Goal: Find contact information: Find contact information

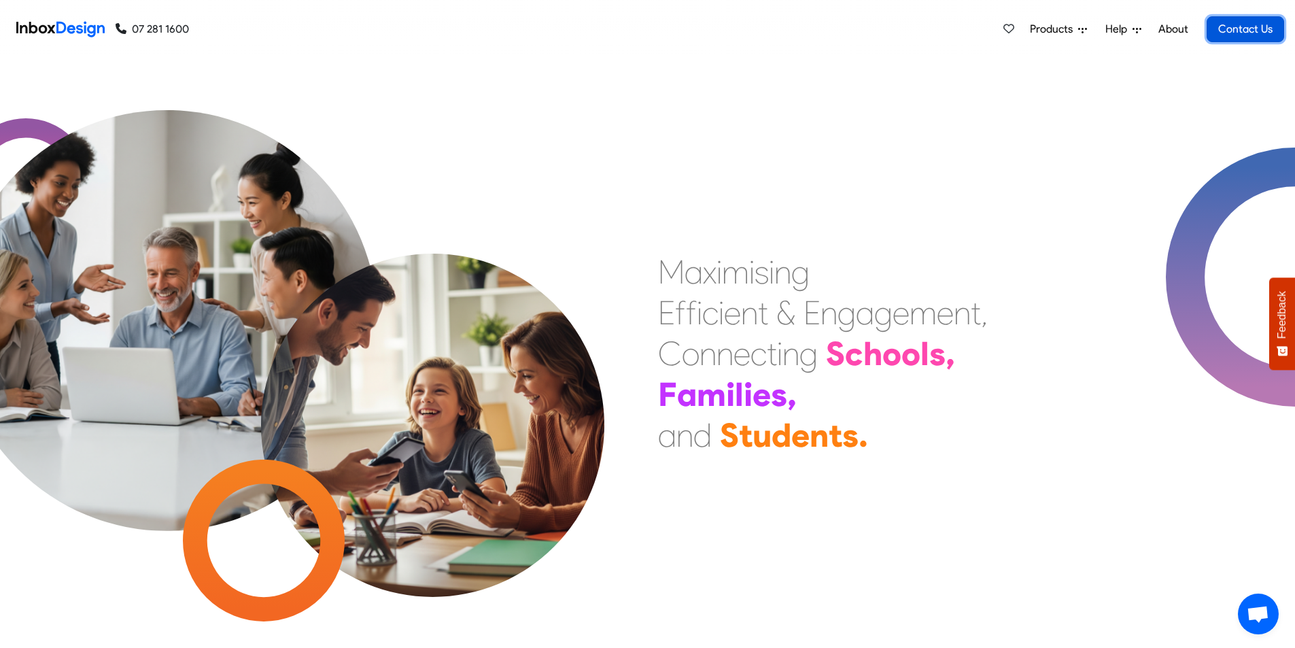
click at [1245, 23] on link "Contact Us" at bounding box center [1246, 29] width 78 height 26
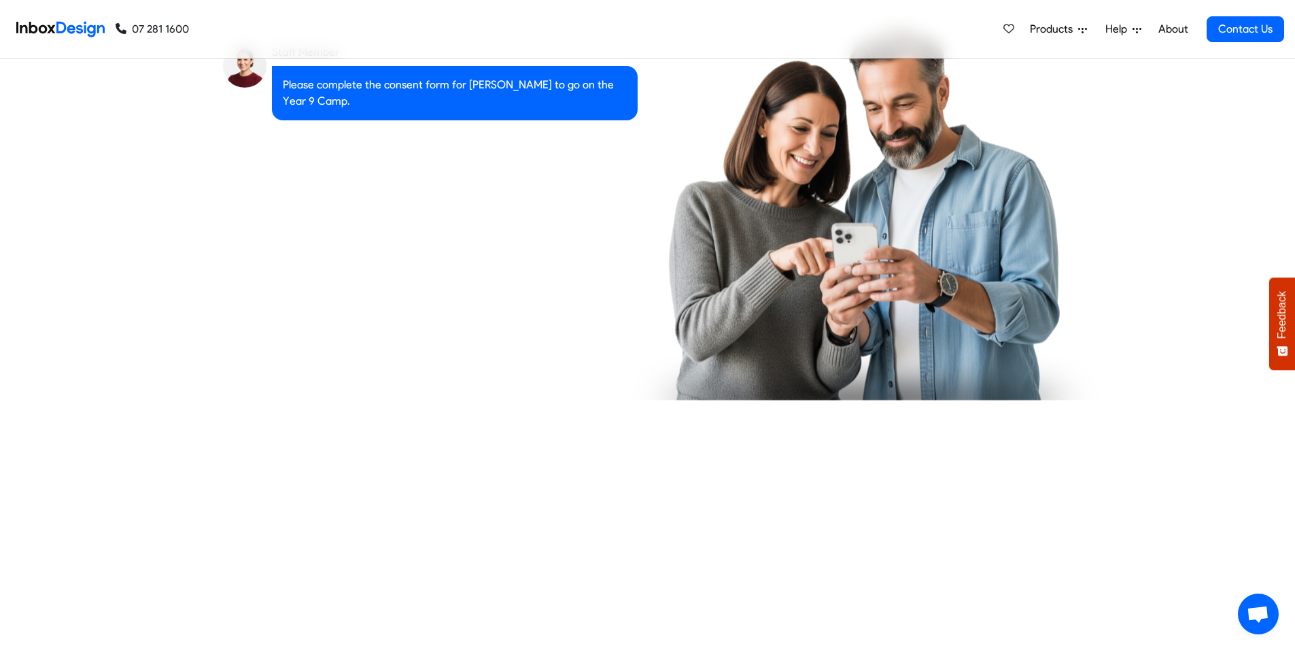
checkbox input "true"
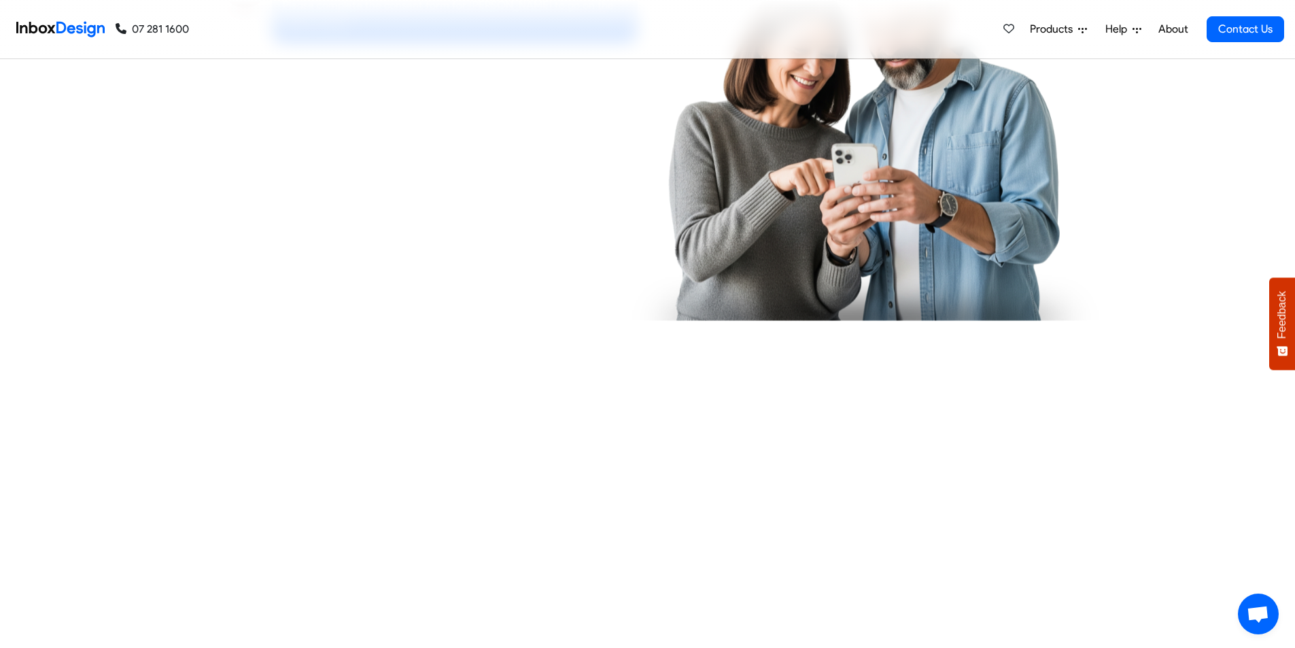
checkbox input "true"
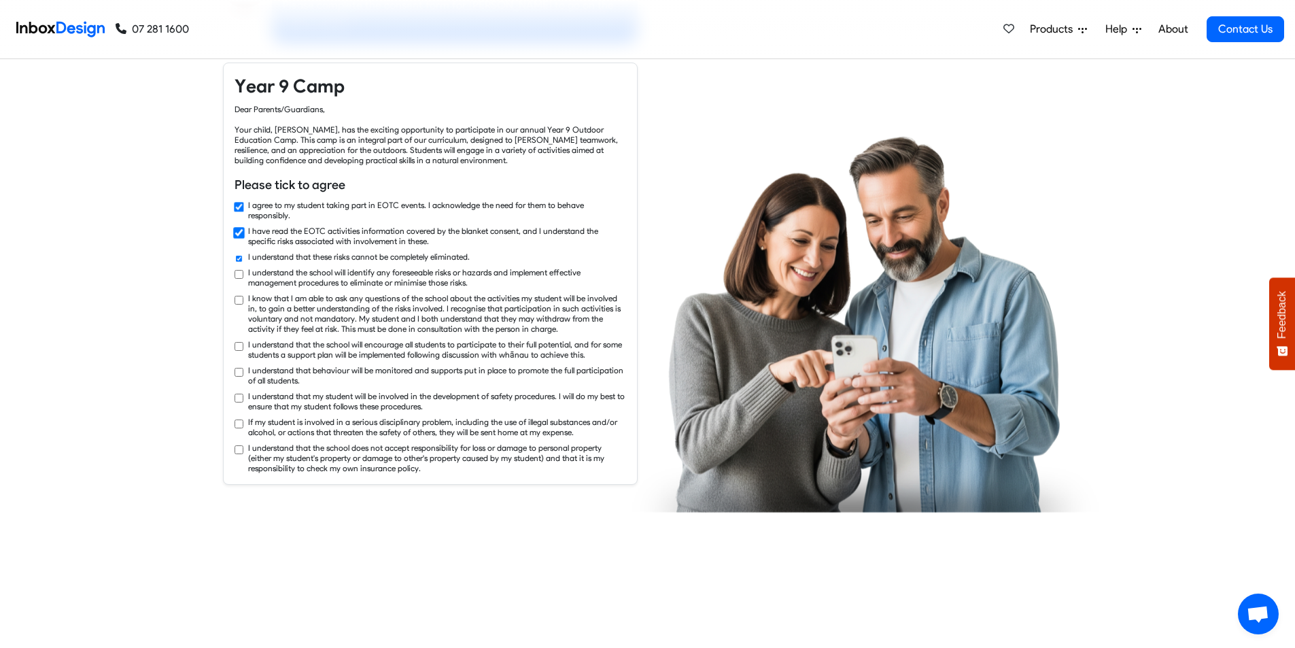
checkbox input "true"
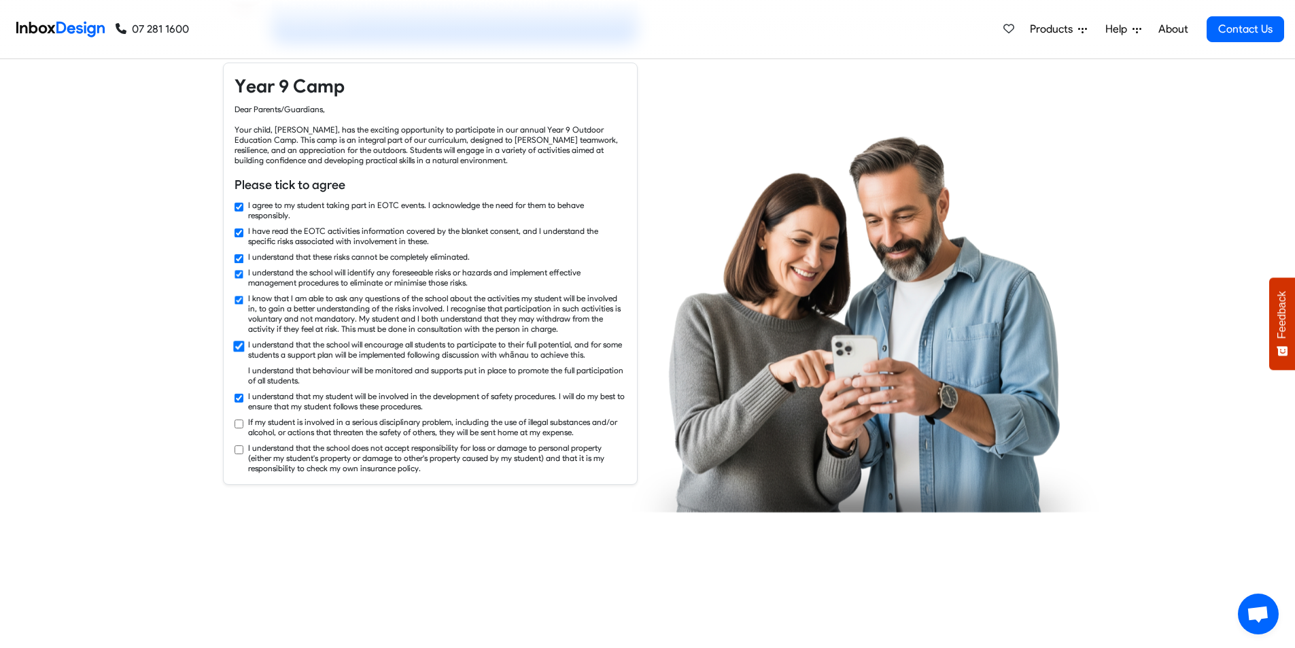
checkbox input "true"
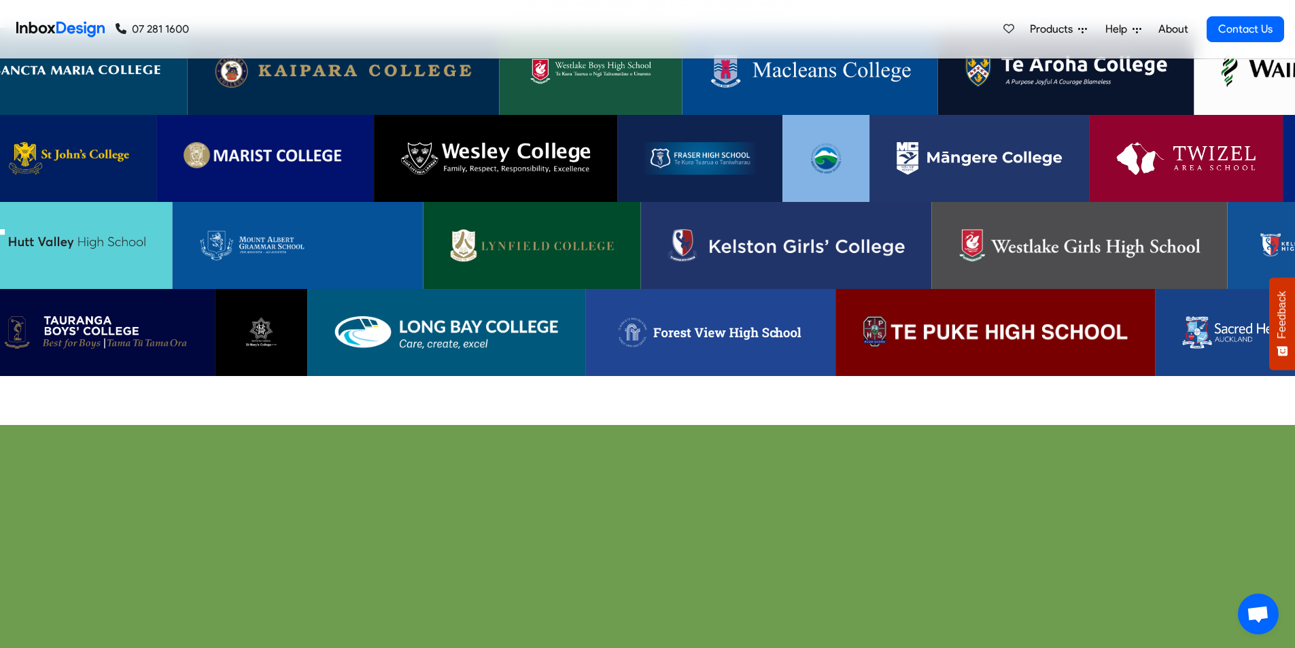
scroll to position [2856, 0]
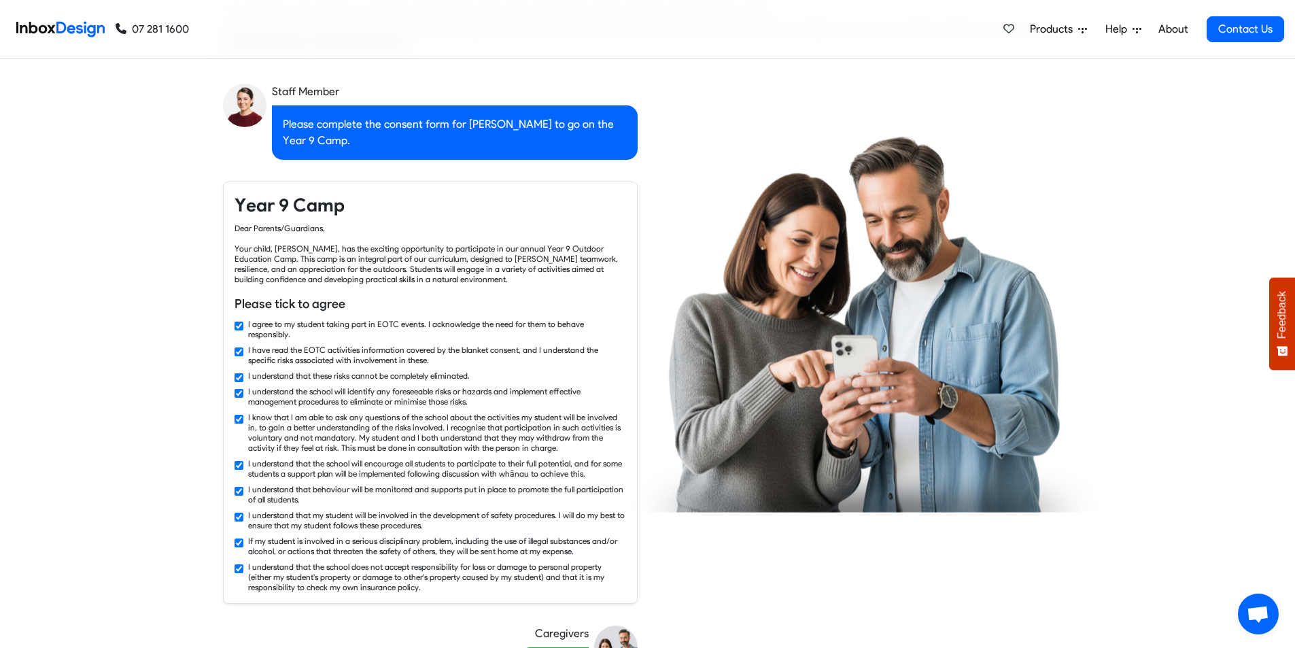
checkbox input "false"
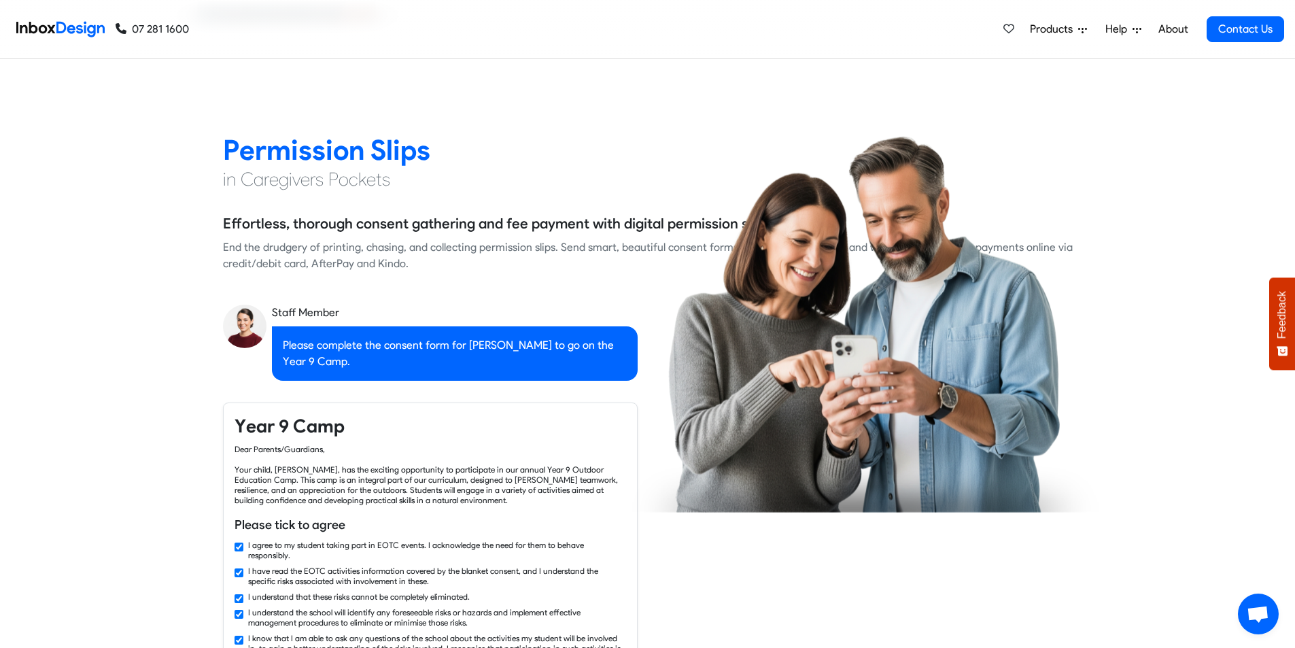
checkbox input "false"
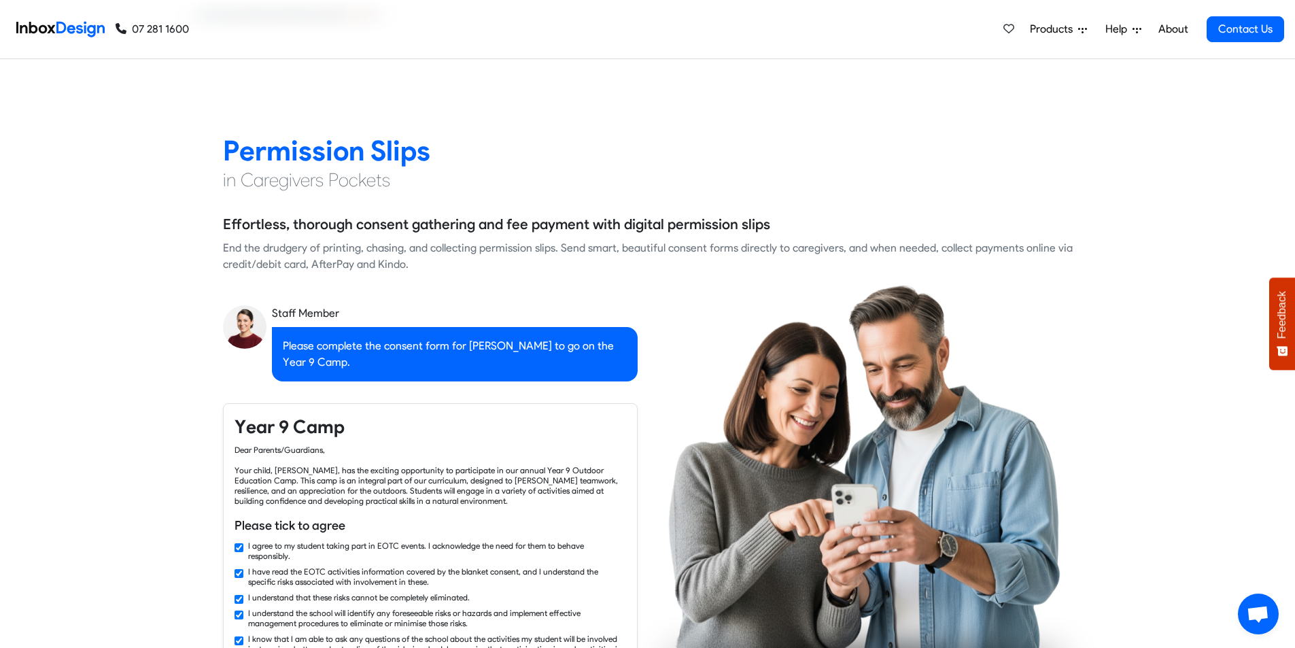
checkbox input "false"
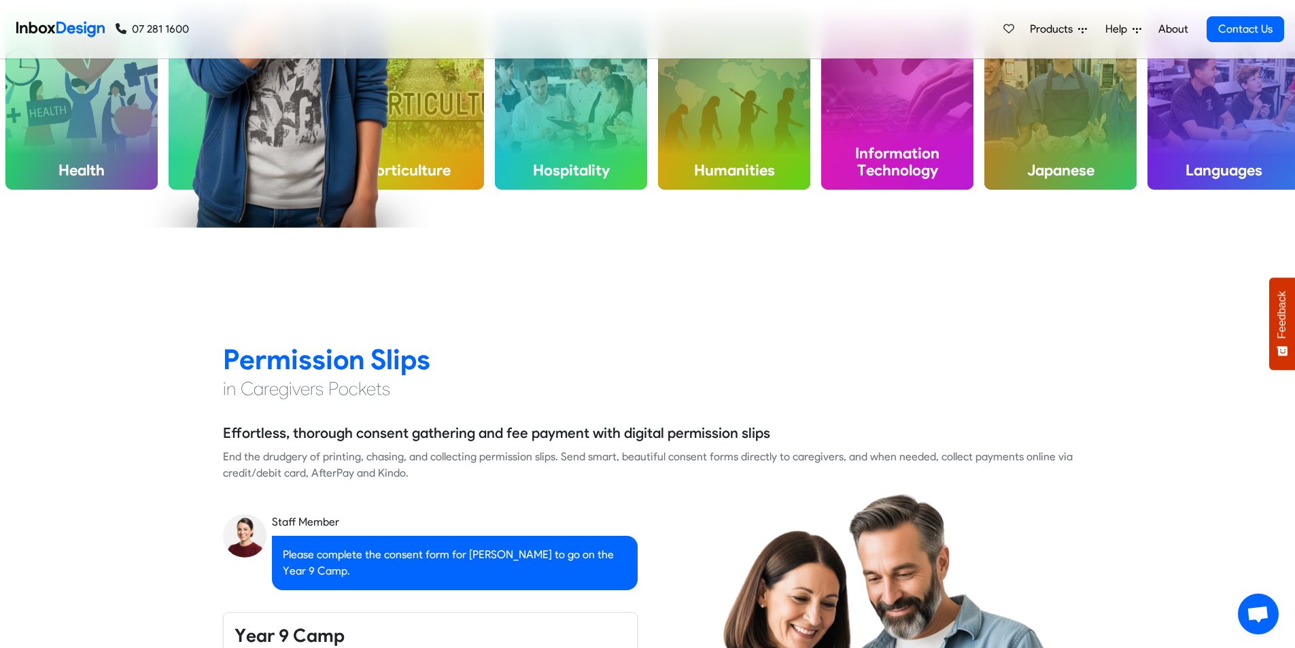
checkbox input "false"
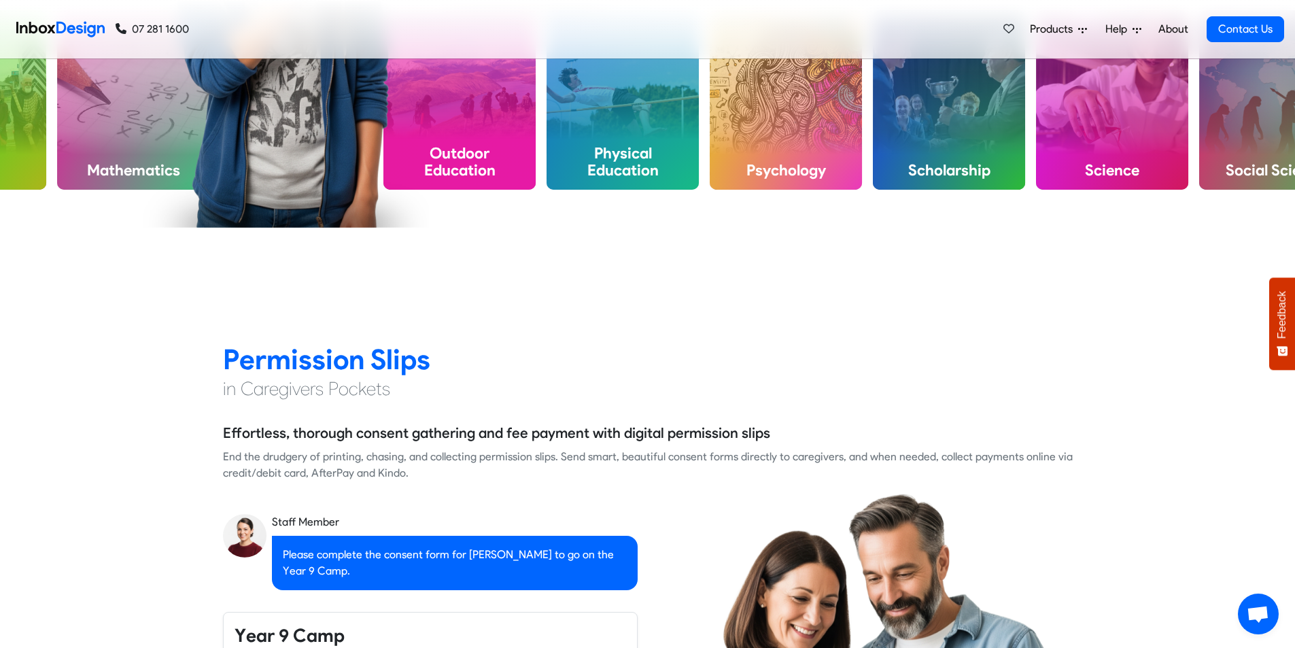
checkbox input "false"
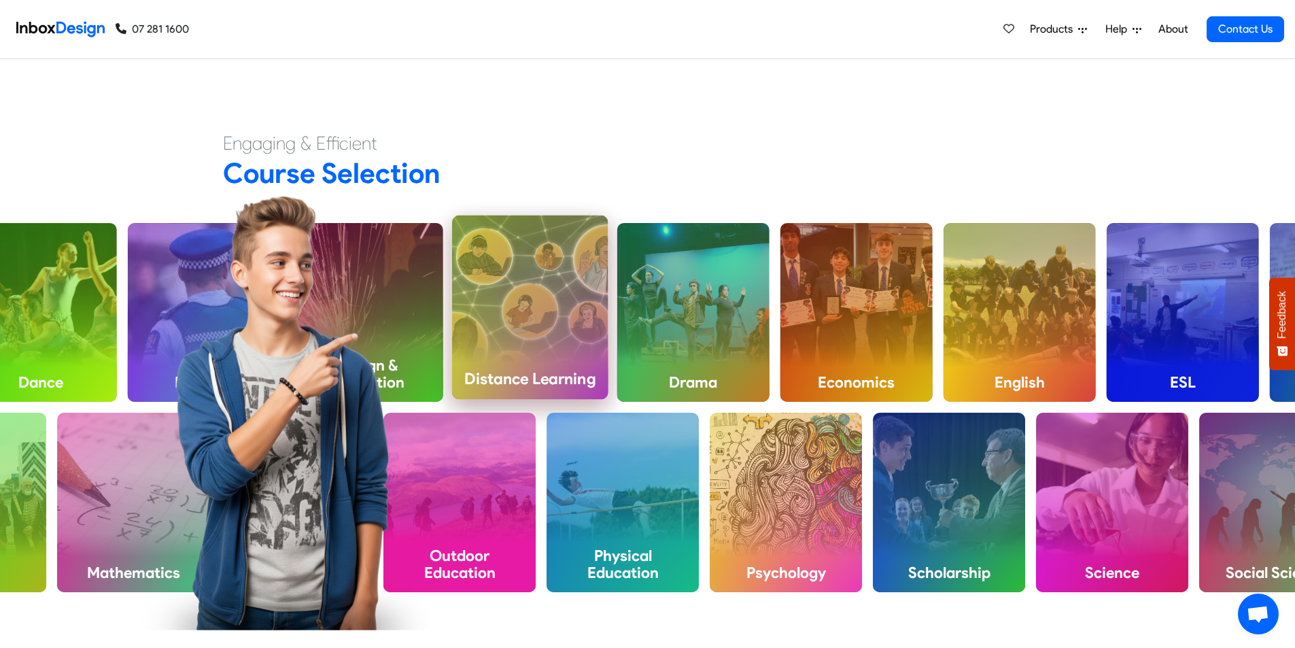
checkbox input "false"
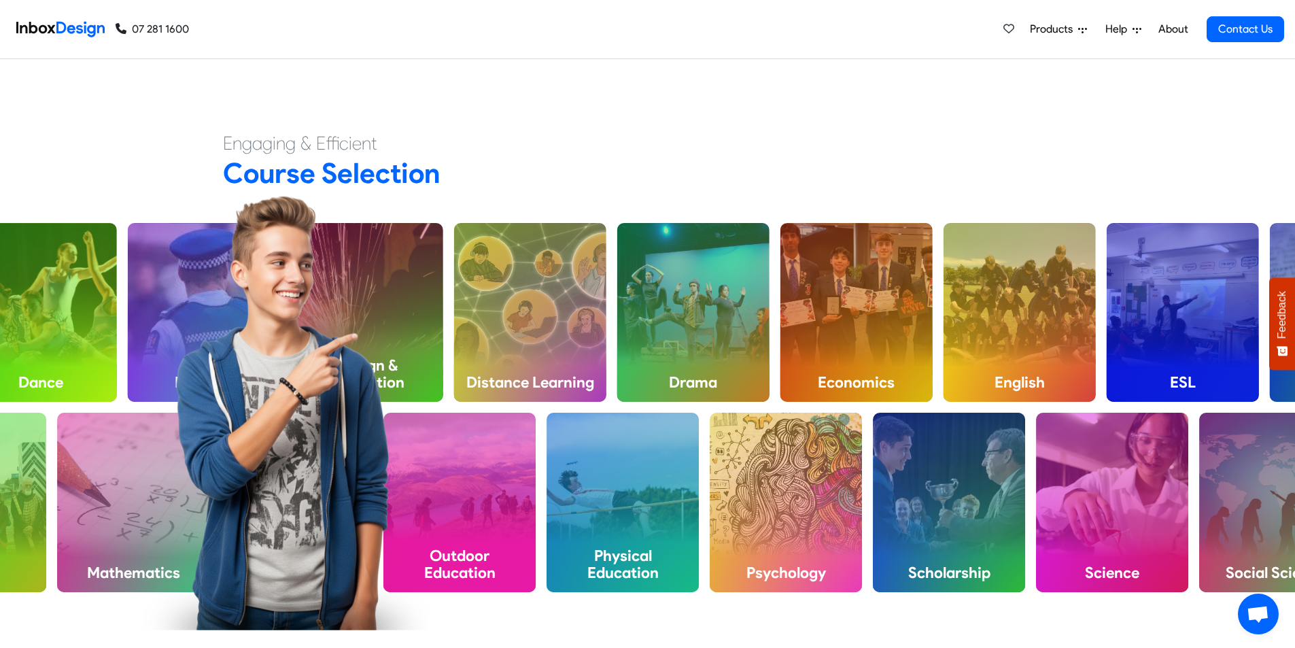
checkbox input "false"
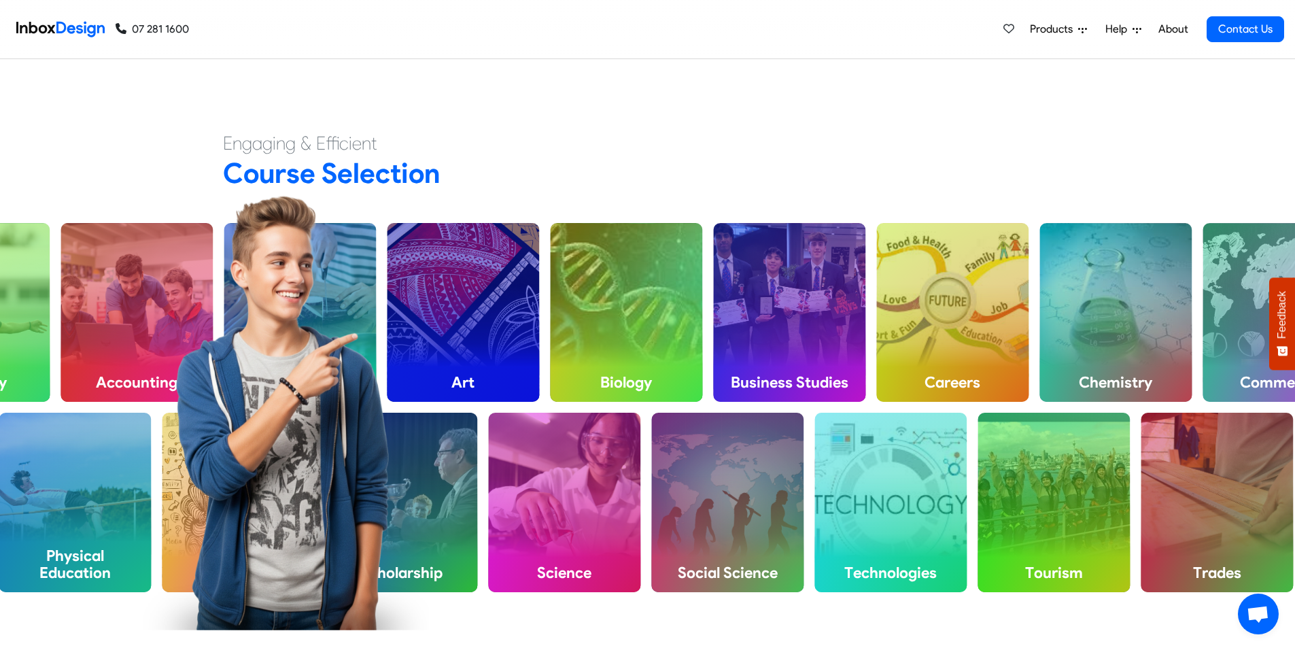
checkbox input "false"
